Goal: Task Accomplishment & Management: Use online tool/utility

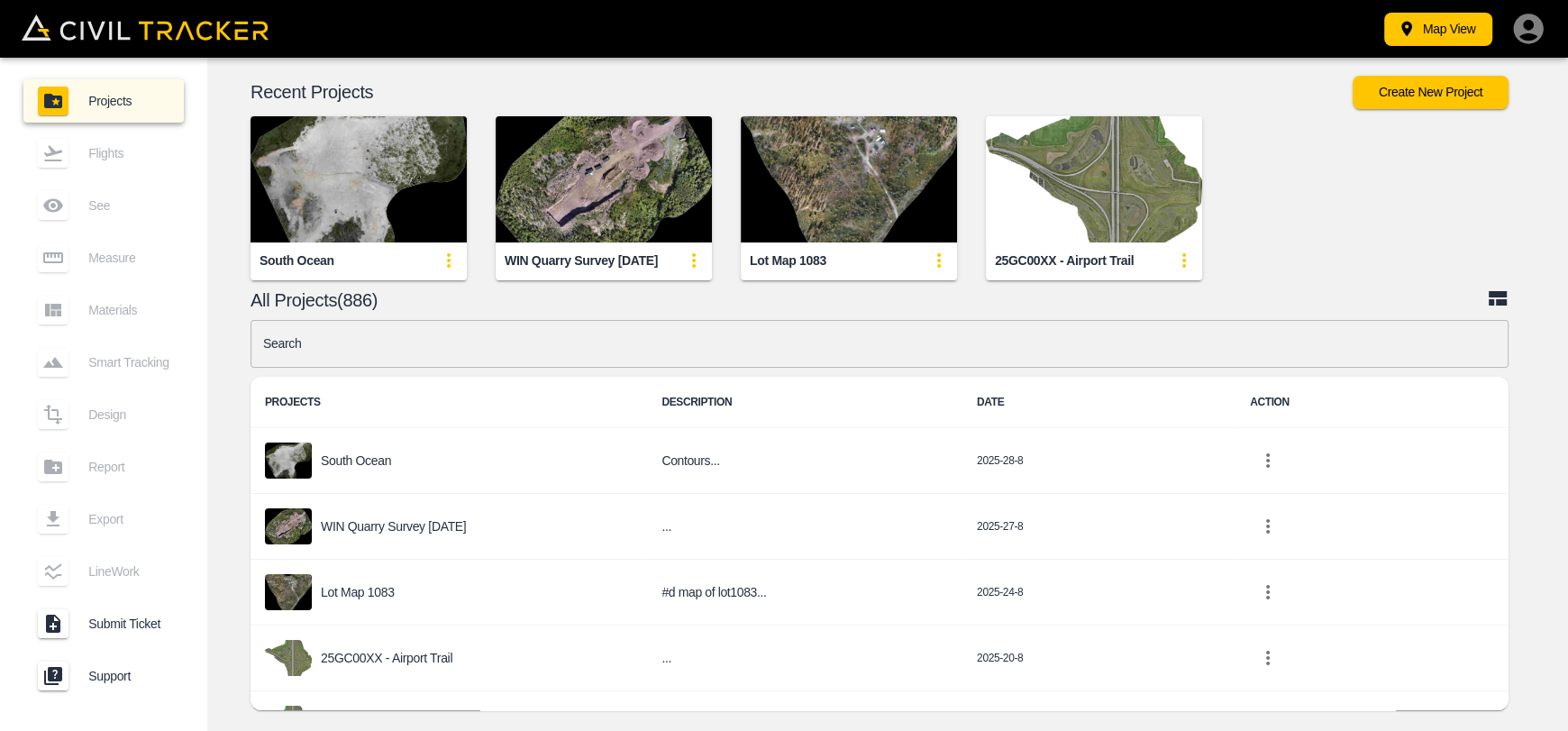
click at [662, 351] on input "text" at bounding box center [880, 344] width 1258 height 47
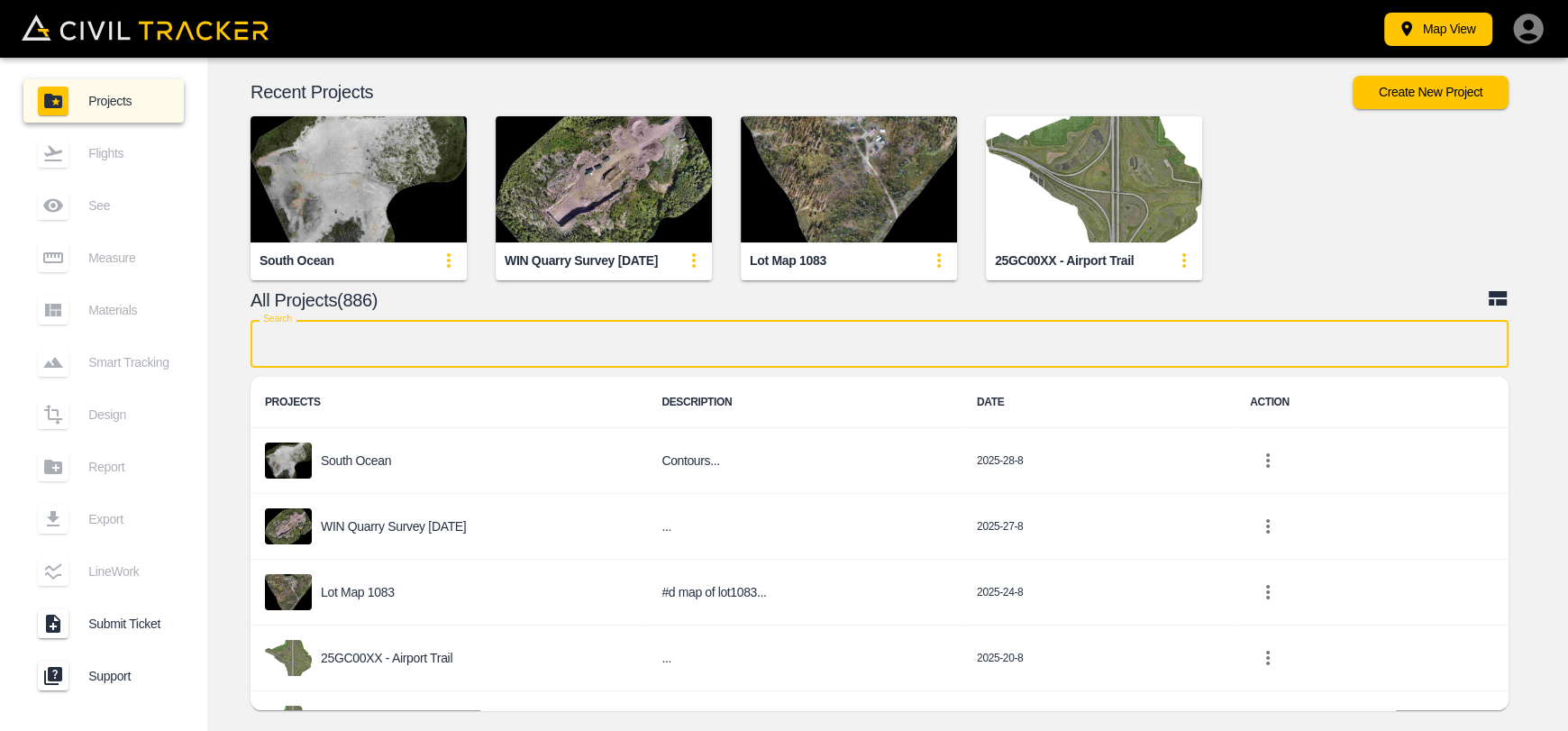
click at [423, 161] on img "button" at bounding box center [358, 180] width 216 height 126
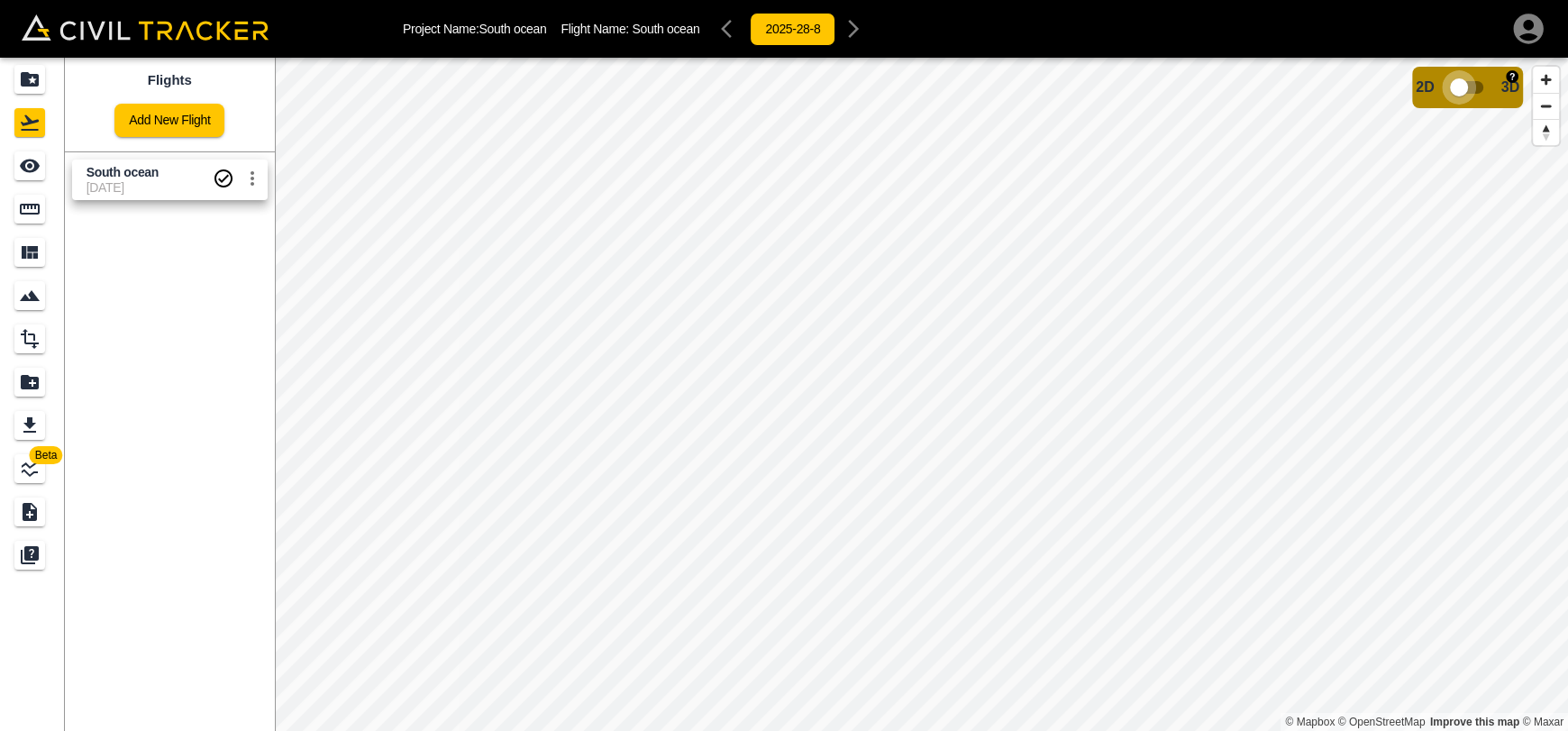
click at [1467, 89] on input "checkbox" at bounding box center [1459, 88] width 103 height 35
click at [1508, 72] on input "checkbox" at bounding box center [1512, 82] width 103 height 35
click at [7, 108] on link at bounding box center [32, 122] width 65 height 43
click at [31, 74] on icon "Projects" at bounding box center [30, 79] width 18 height 15
